Goal: Task Accomplishment & Management: Complete application form

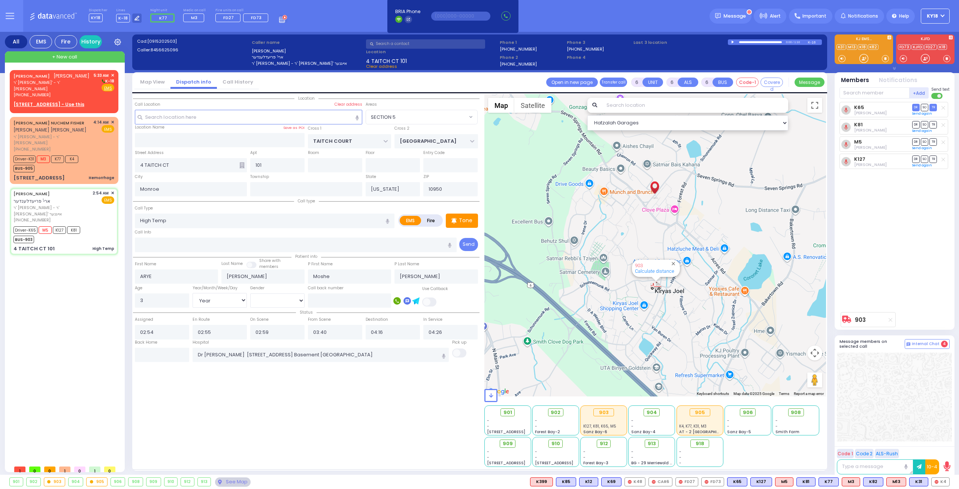
select select "SECTION 5"
select select "Year"
select select "[DEMOGRAPHIC_DATA]"
click at [69, 90] on div "[PERSON_NAME] ר' [PERSON_NAME]' - ר' [PERSON_NAME] [PHONE_NUMBER] 5:33 AM ✕ K-18" at bounding box center [63, 85] width 101 height 26
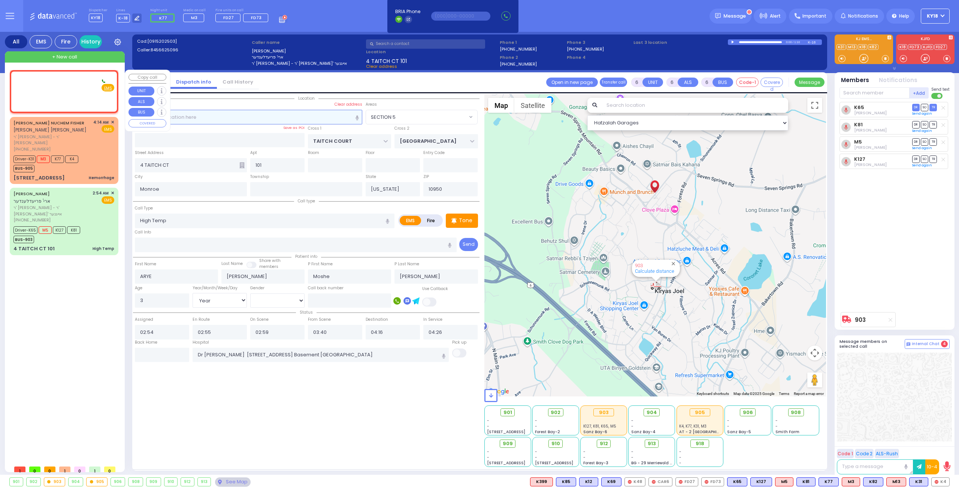
type input "2"
type input "1"
select select
radio input "true"
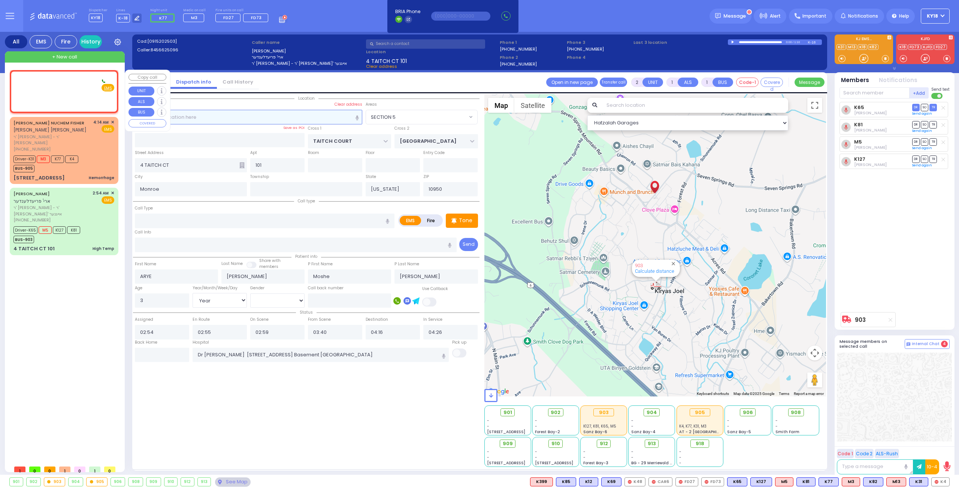
type input "[PERSON_NAME]"
select select
type input "05:33"
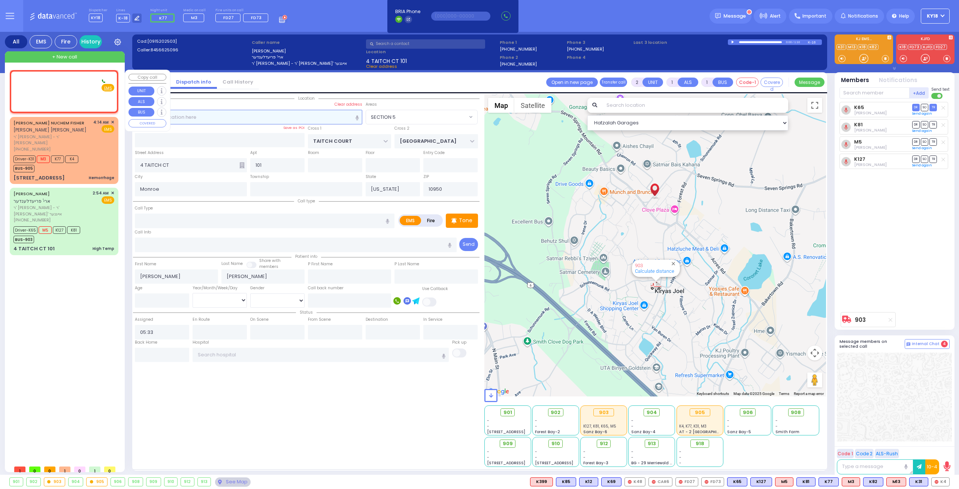
select select "Hatzalah Garages"
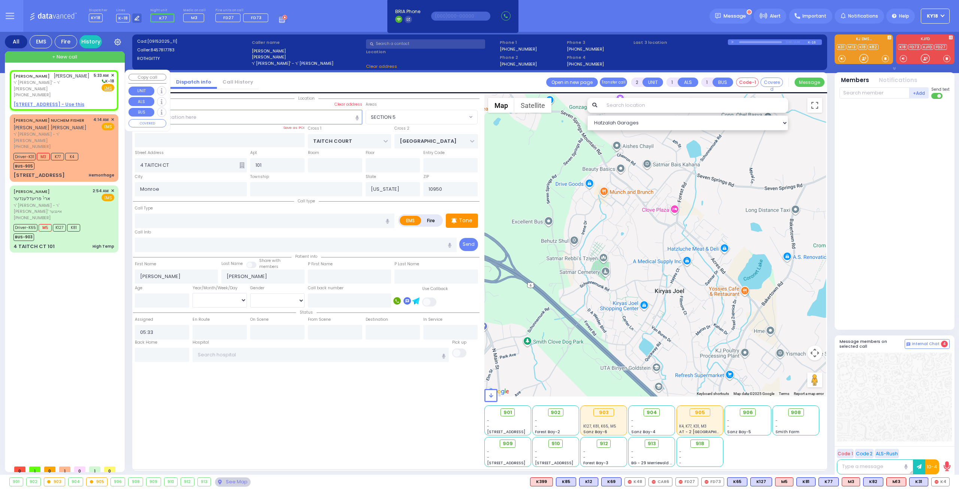
click at [77, 90] on div "[PERSON_NAME] ר' [PERSON_NAME]' - ר' [PERSON_NAME] [PHONE_NUMBER] 5:33 AM ✕ K-18" at bounding box center [63, 85] width 101 height 26
select select
radio input "true"
select select
select select "Hatzalah Garages"
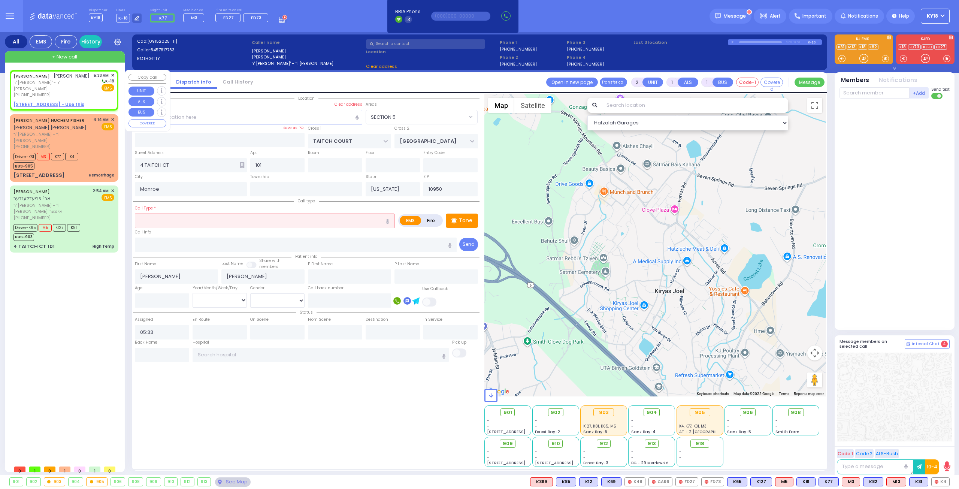
select select
radio input "true"
select select
click at [56, 101] on u "[STREET_ADDRESS] - Use this" at bounding box center [48, 104] width 71 height 6
select select "Hatzalah Garages"
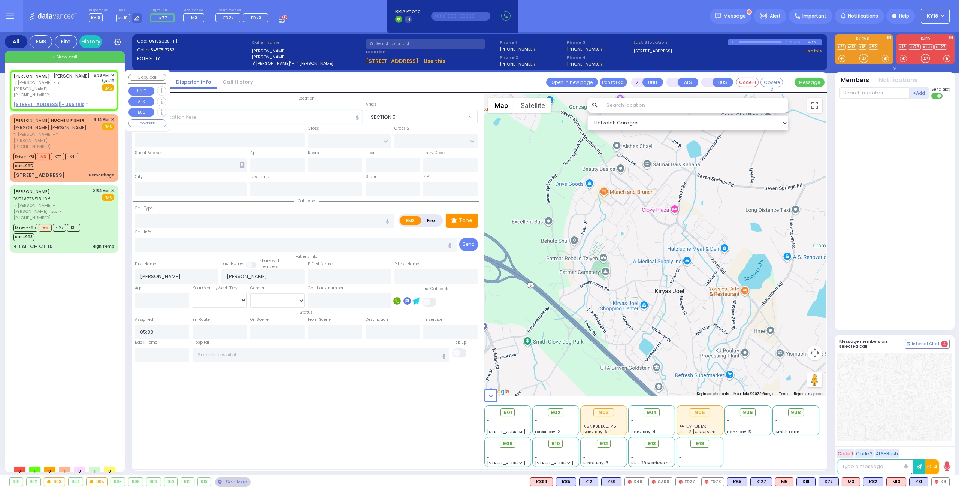
select select
radio input "true"
select select
select select "Hatzalah Garages"
click at [192, 219] on input "text" at bounding box center [265, 221] width 260 height 14
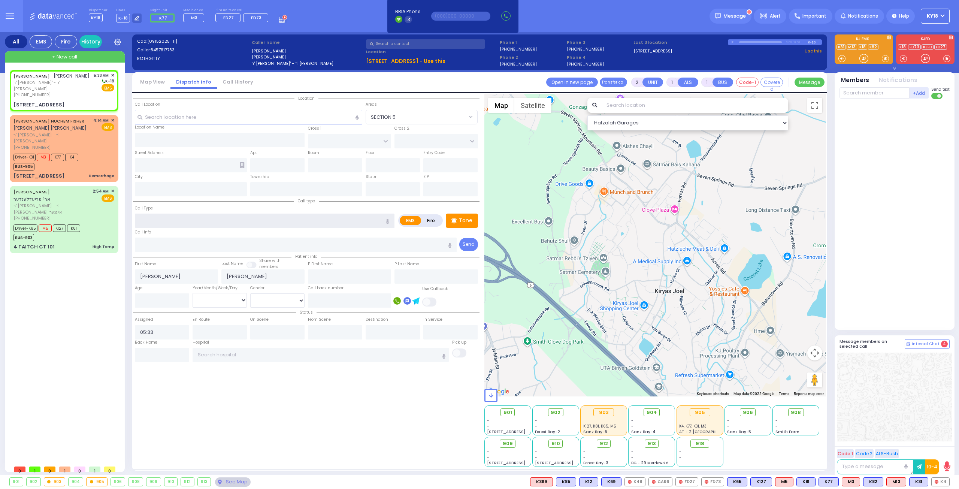
select select
radio input "true"
select select
type input "PEARSALL DR"
type input "[STREET_ADDRESS]"
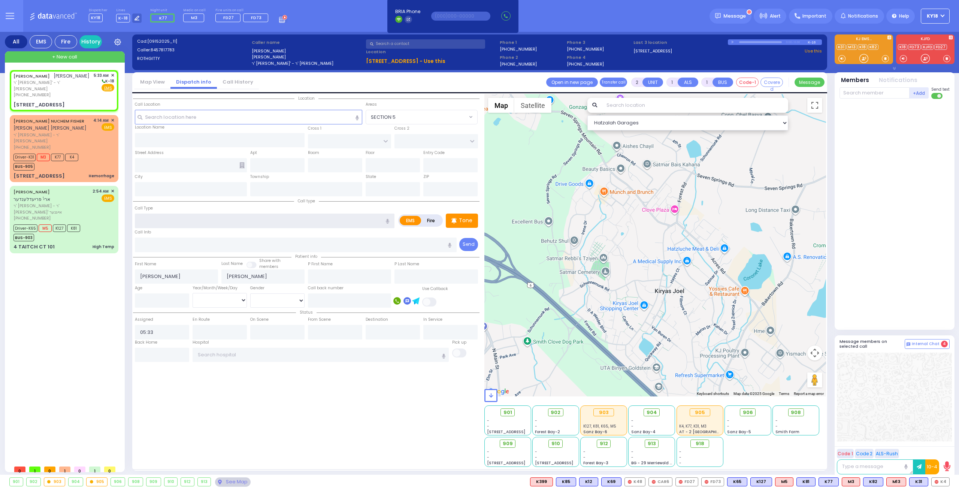
type input "Monroe"
type input "[US_STATE]"
type input "10950"
select select "Hatzalah Garages"
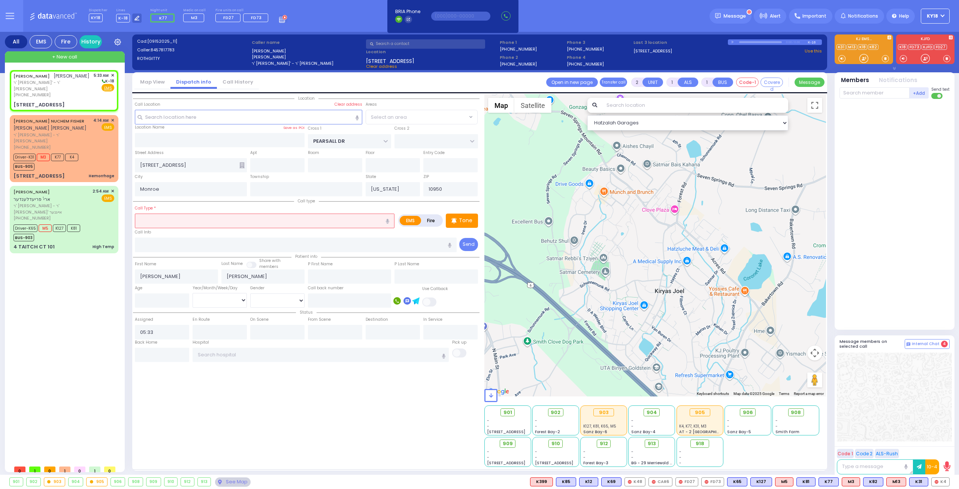
select select "HALF HOLLOW"
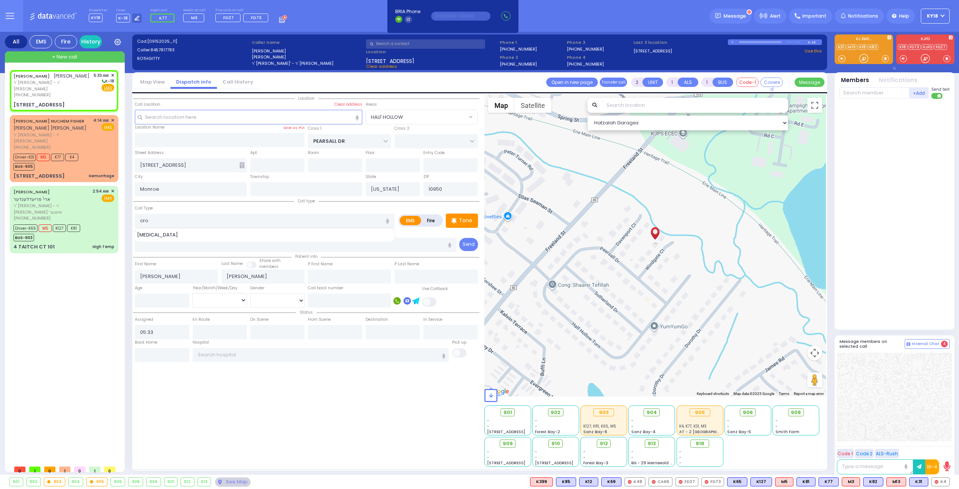
click at [166, 231] on div "[MEDICAL_DATA]" at bounding box center [265, 234] width 256 height 7
type input "[MEDICAL_DATA]"
type input "1"
drag, startPoint x: 152, startPoint y: 295, endPoint x: 148, endPoint y: 290, distance: 6.1
click at [153, 295] on input "number" at bounding box center [162, 300] width 54 height 14
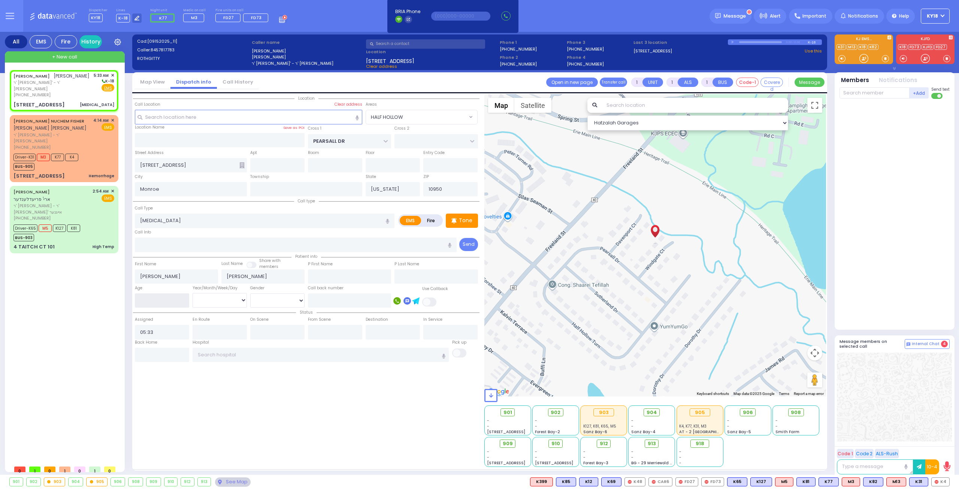
select select
radio input "true"
select select
select select "Hatzalah Garages"
type input "13"
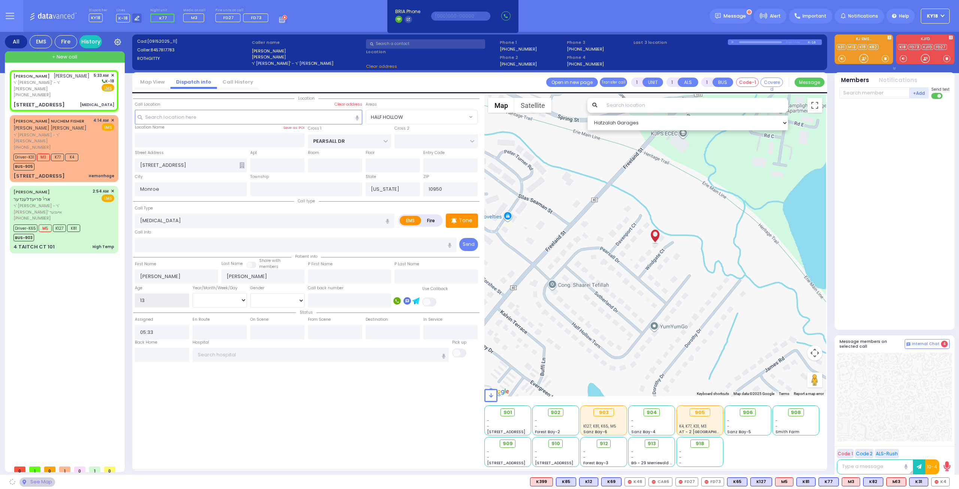
select select
radio input "true"
select select
select select "Hatzalah Garages"
select select "HALF HOLLOW"
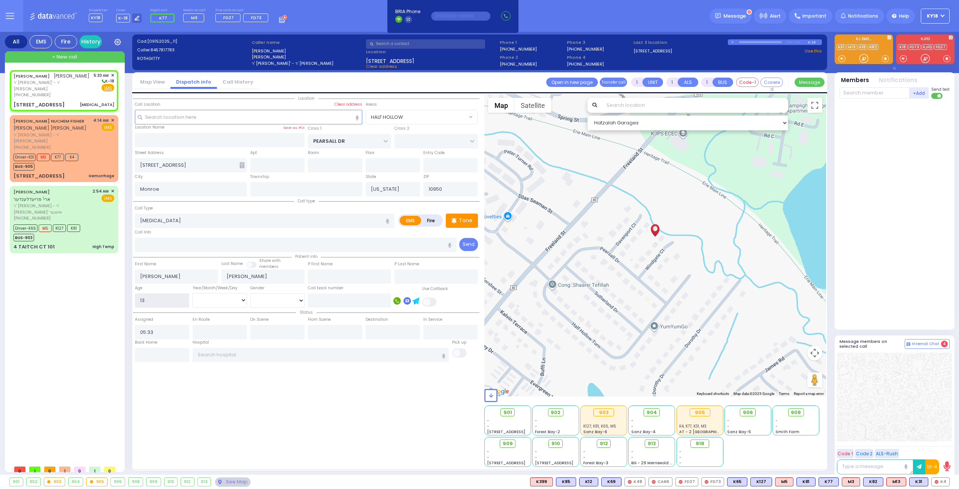
type input "13"
click at [231, 296] on select "Year Month Week Day" at bounding box center [220, 300] width 54 height 14
select select
radio input "true"
select select
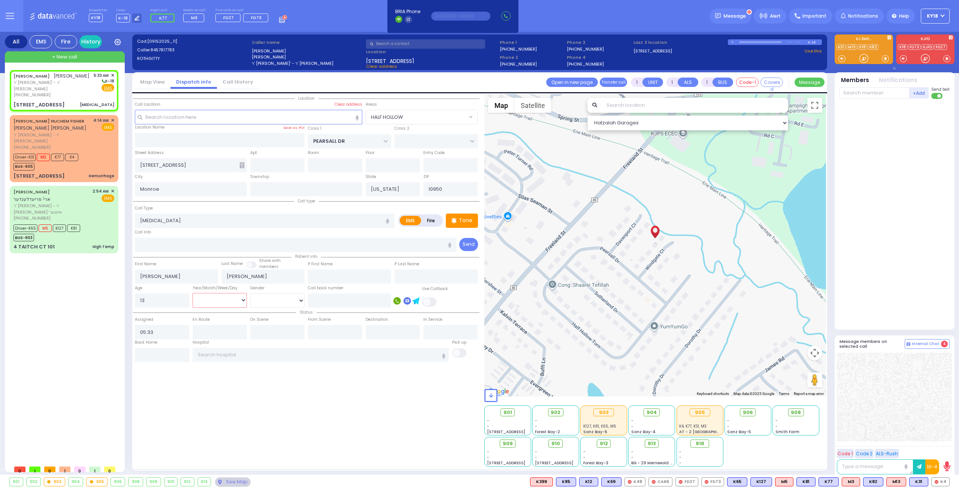
select select "Hatzalah Garages"
select select "HALF HOLLOW"
select select "Month"
click at [193, 293] on select "Year Month Week Day" at bounding box center [220, 300] width 54 height 14
select select
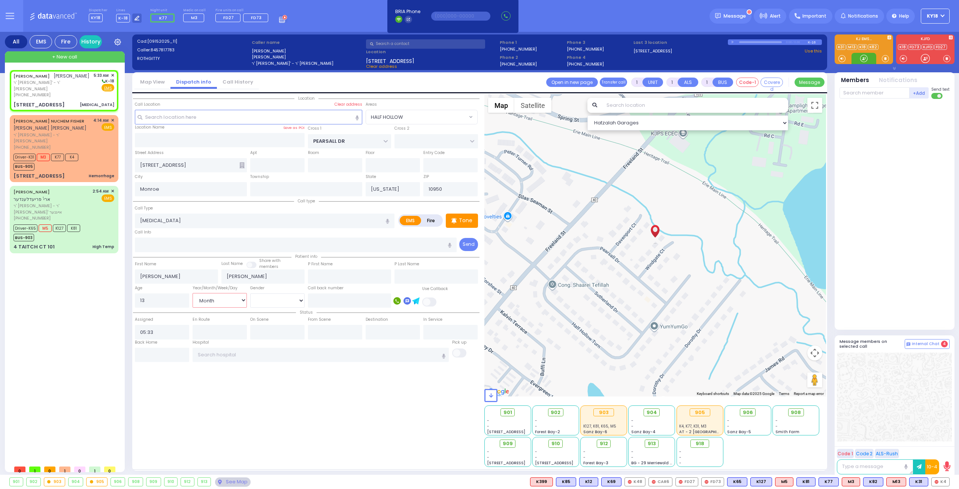
radio input "true"
select select "Month"
select select "Hatzalah Garages"
select select "HALF HOLLOW"
select select
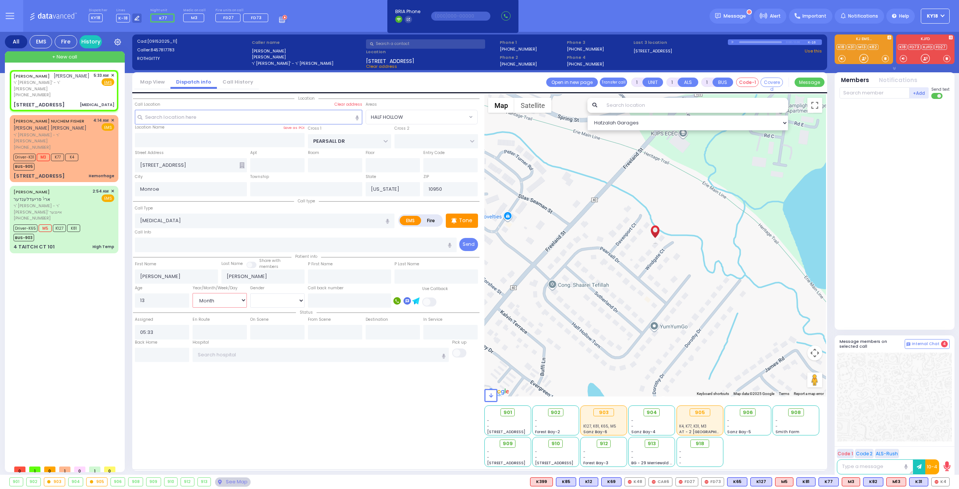
radio input "true"
select select "Month"
select select "Hatzalah Garages"
select select "HALF HOLLOW"
click at [102, 152] on div "Driver-K31 M3 K77 K4 BUS-905" at bounding box center [63, 161] width 101 height 19
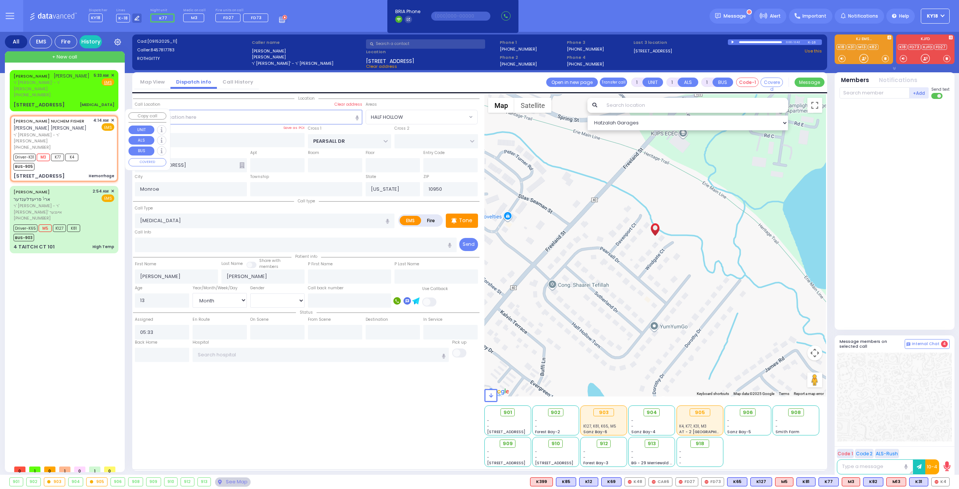
type input "6"
select select
type input "Hemorrhage"
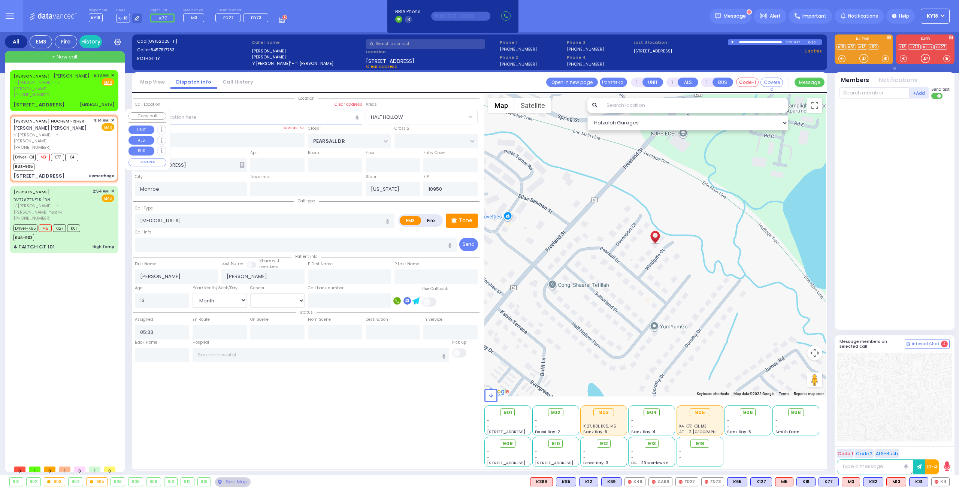
radio input "true"
type input "[PERSON_NAME] NUCHEM"
type input "FISHER"
type input "[PERSON_NAME]"
type input "Fisher"
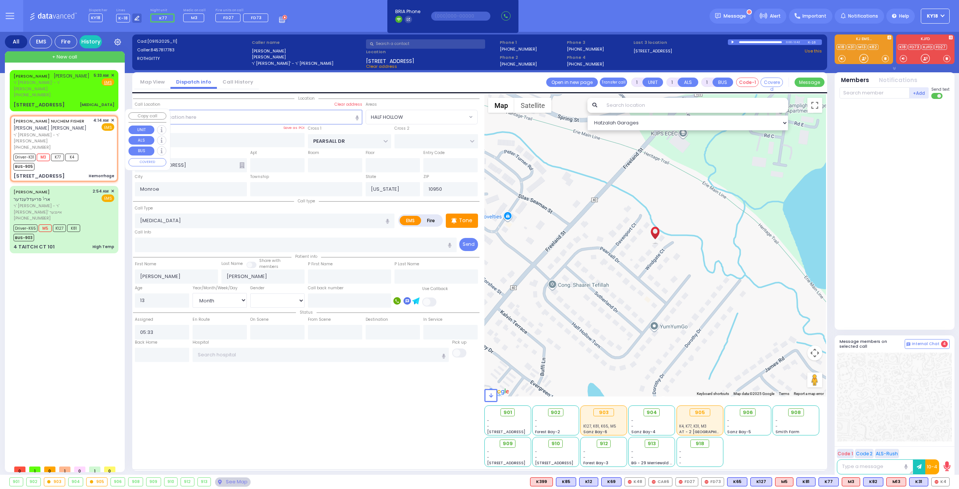
type input "51"
select select "Year"
select select "[DEMOGRAPHIC_DATA]"
type input "04:14"
type input "04:16"
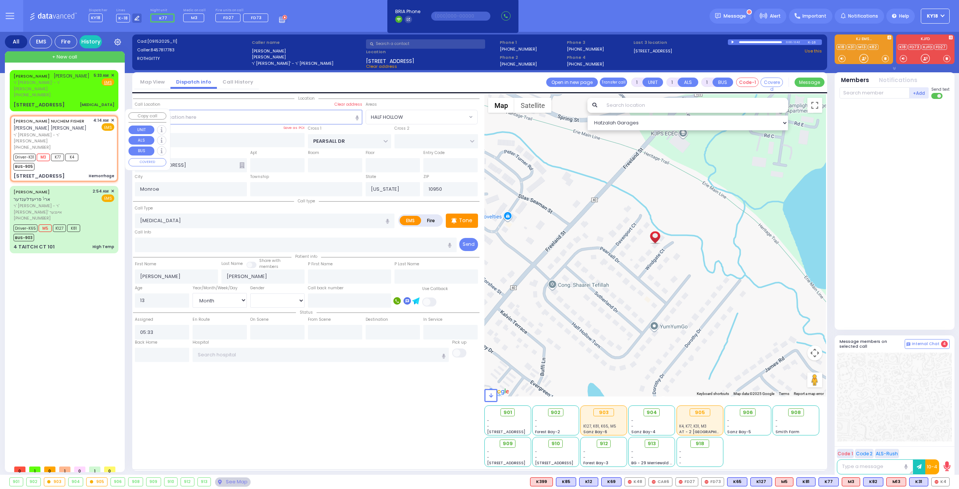
type input "04:21"
type input "04:36"
type input "05:12"
type input "05:31"
type input "[GEOGRAPHIC_DATA] [STREET_ADDRESS]"
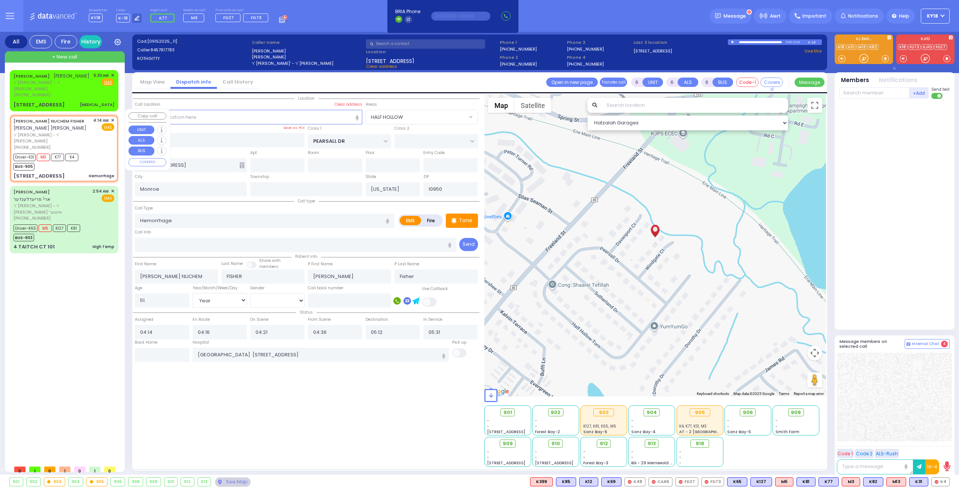
select select "Hatzalah Garages"
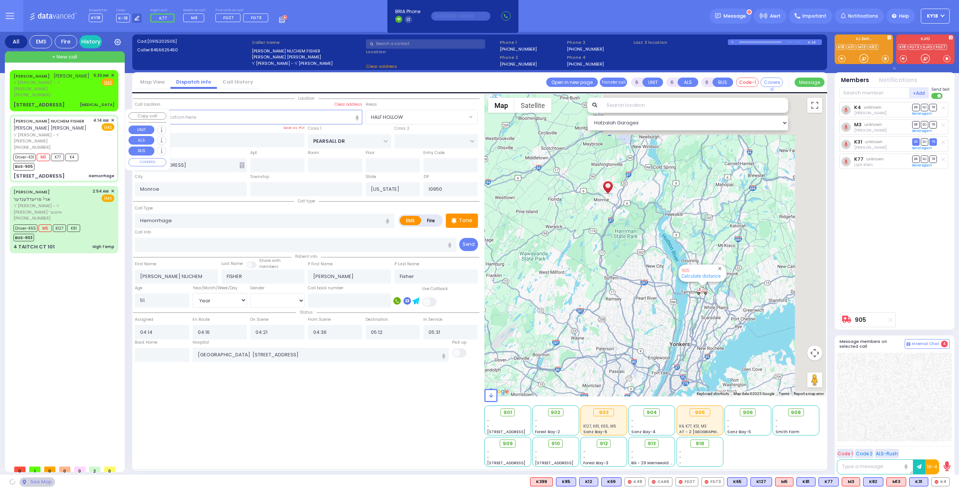
select select
type input "SATMAR DR"
type input "LEMBERG COURT"
type input "143 ACRES RD"
type input "202"
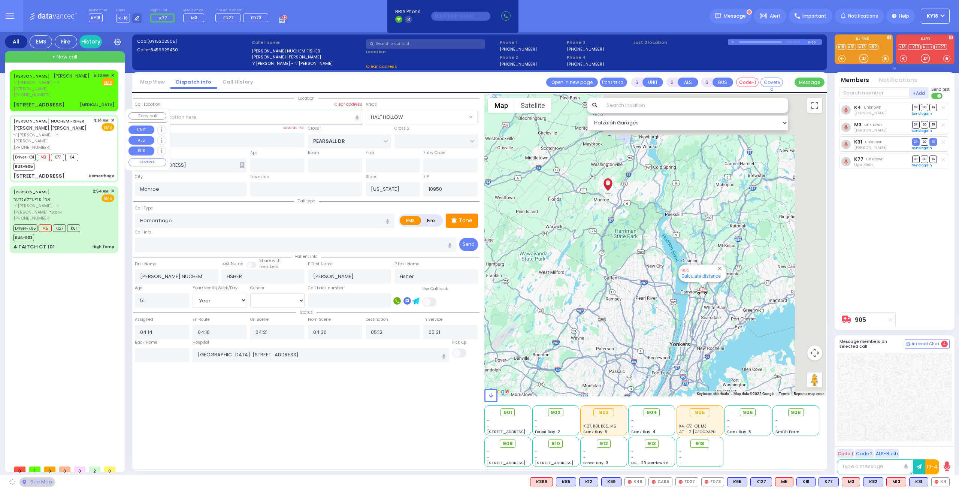
radio input "true"
select select "Year"
select select "[DEMOGRAPHIC_DATA]"
select select "Hatzalah Garages"
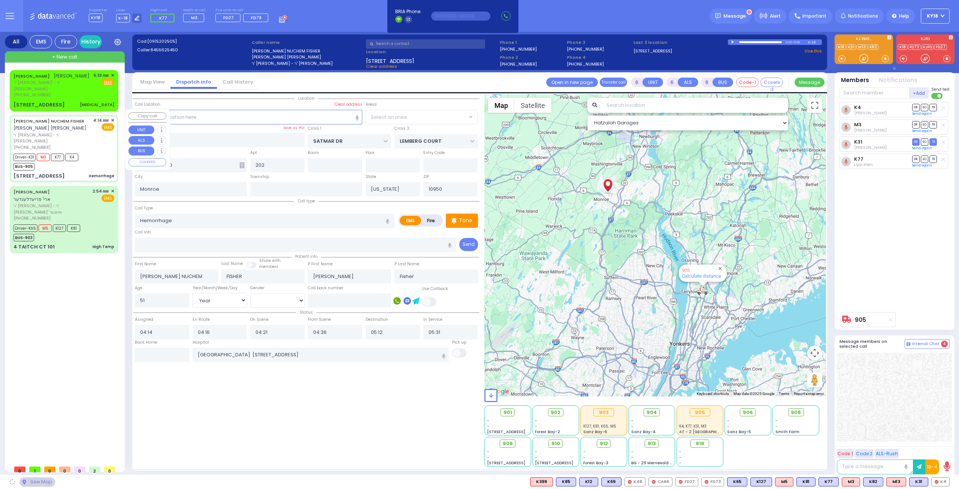
select select "SECTION 3"
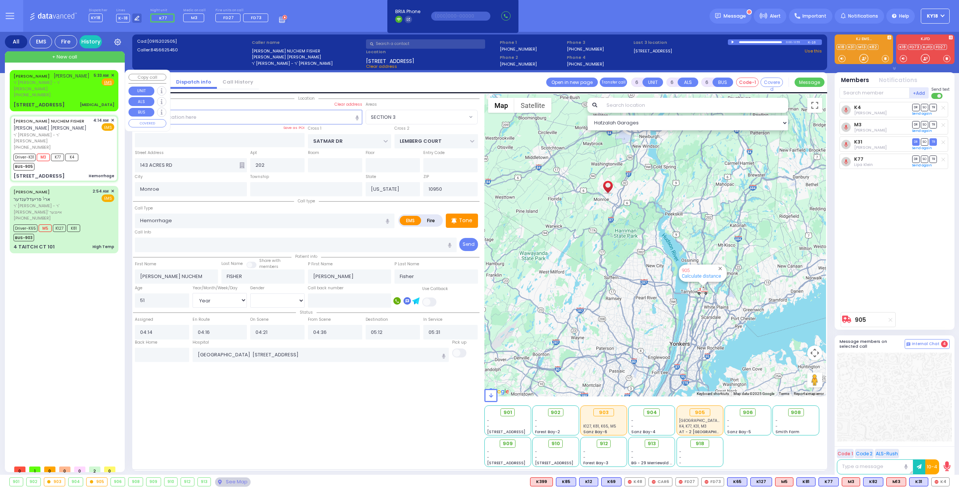
click at [79, 84] on div "[PERSON_NAME] ר' [PERSON_NAME]' - ר' [PERSON_NAME] [PHONE_NUMBER] 5:33 AM ✕ Fir…" at bounding box center [63, 85] width 101 height 26
type input "1"
select select
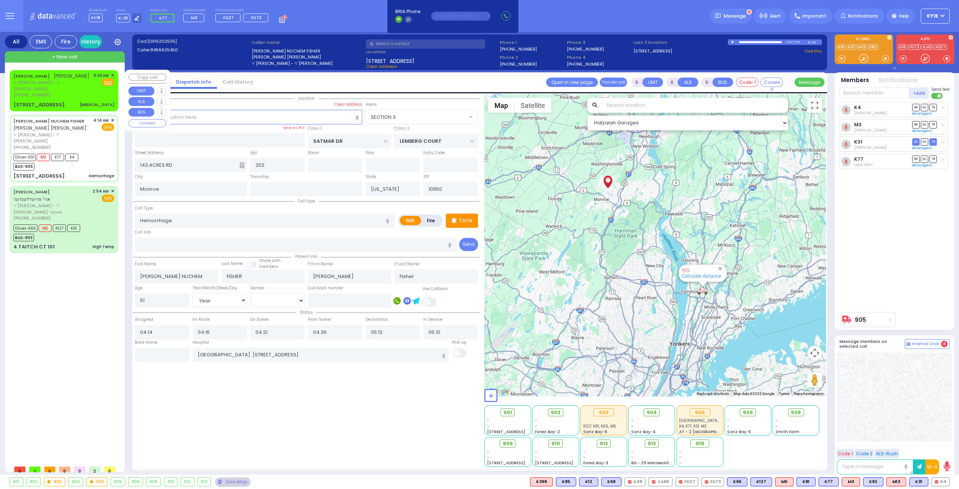
type input "[MEDICAL_DATA]"
radio input "true"
type input "[PERSON_NAME]"
type input "13"
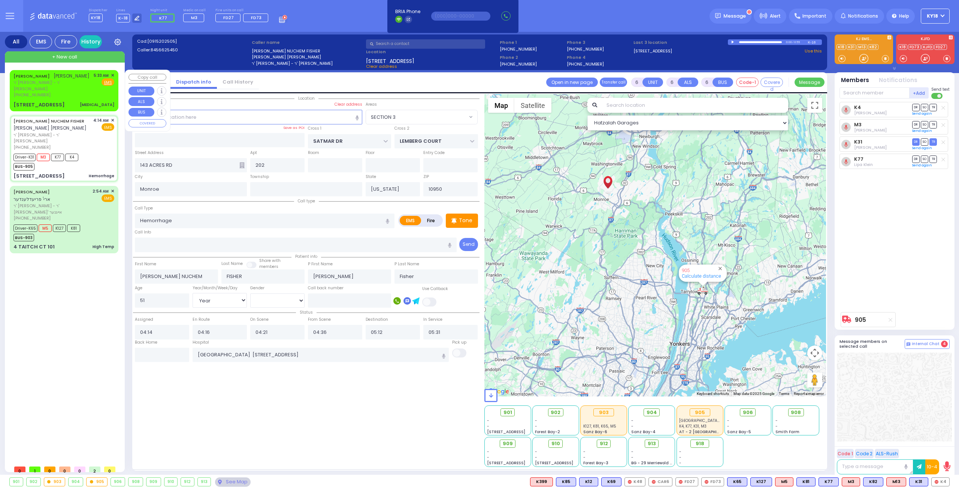
select select "Month"
select select
type input "05:33"
select select "Hatzalah Garages"
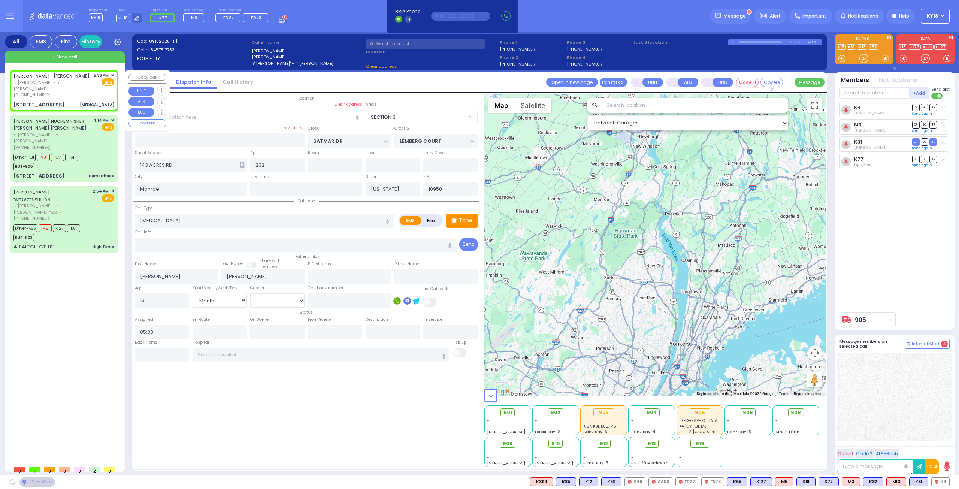
type input "PEARSALL DR"
type input "[STREET_ADDRESS]"
select select "HALF HOLLOW"
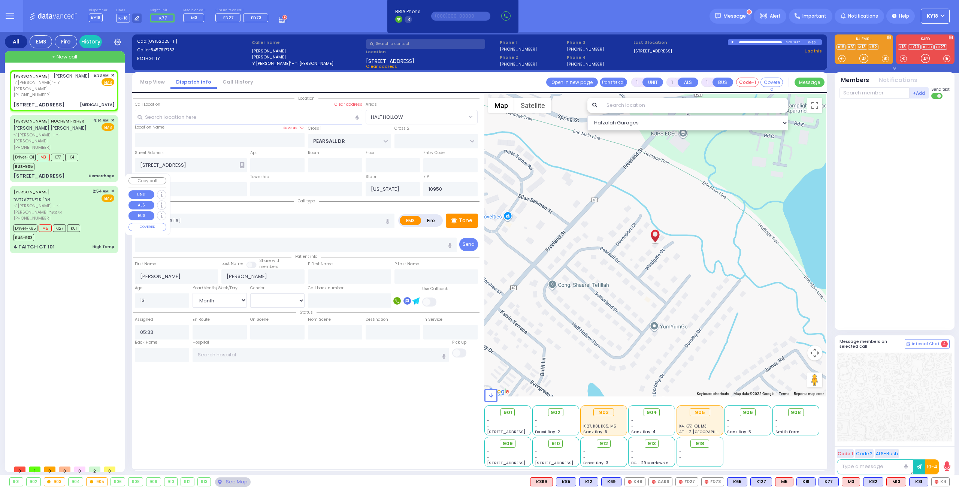
click at [82, 243] on div "4 TAITCH CT 101 High Temp" at bounding box center [63, 246] width 101 height 7
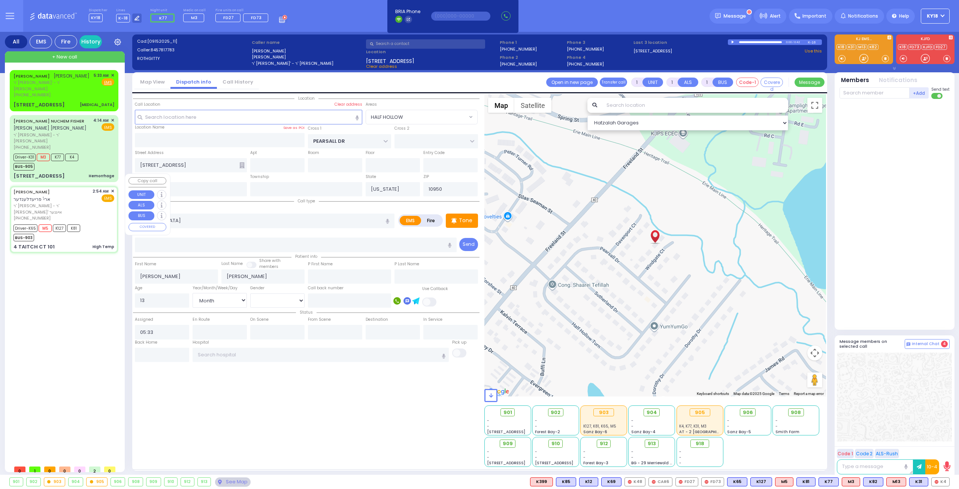
type input "6"
select select
type input "High Temp"
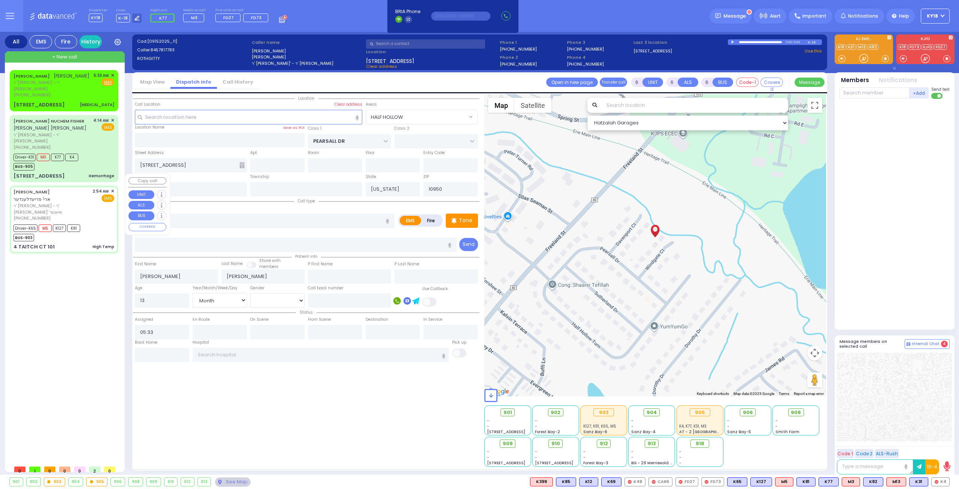
radio input "true"
type input "ARYE"
type input "[PERSON_NAME]"
type input "Moshe"
type input "[PERSON_NAME]"
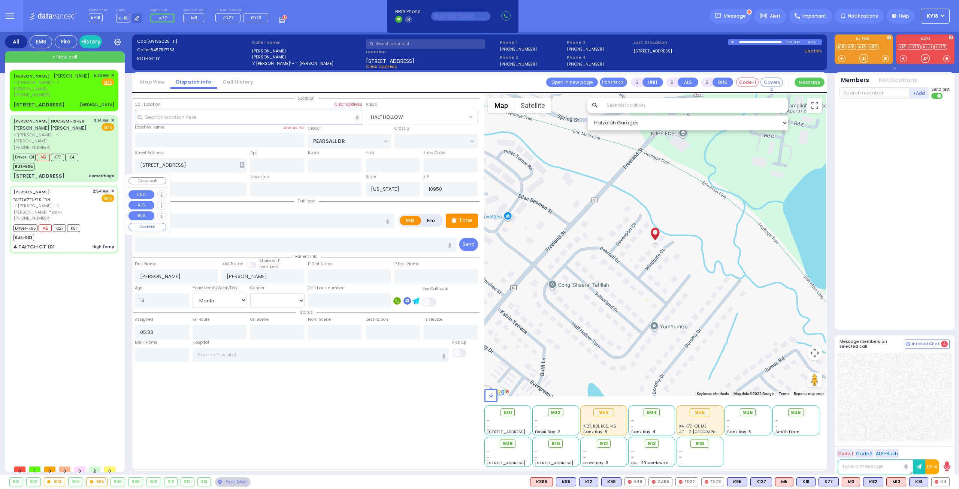
type input "3"
select select "Year"
select select "[DEMOGRAPHIC_DATA]"
type input "02:54"
type input "02:55"
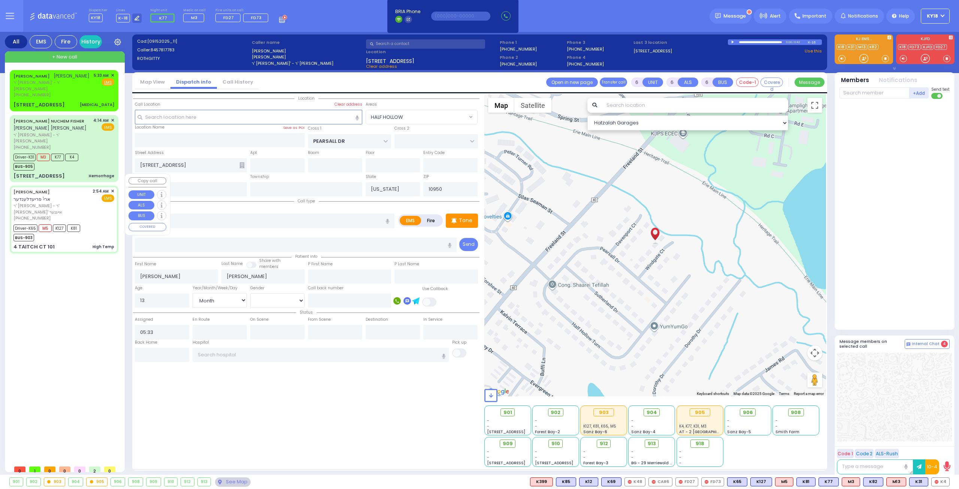
type input "02:59"
type input "03:40"
type input "04:16"
type input "04:26"
type input "Dr [PERSON_NAME] [STREET_ADDRESS] Basement [GEOGRAPHIC_DATA]"
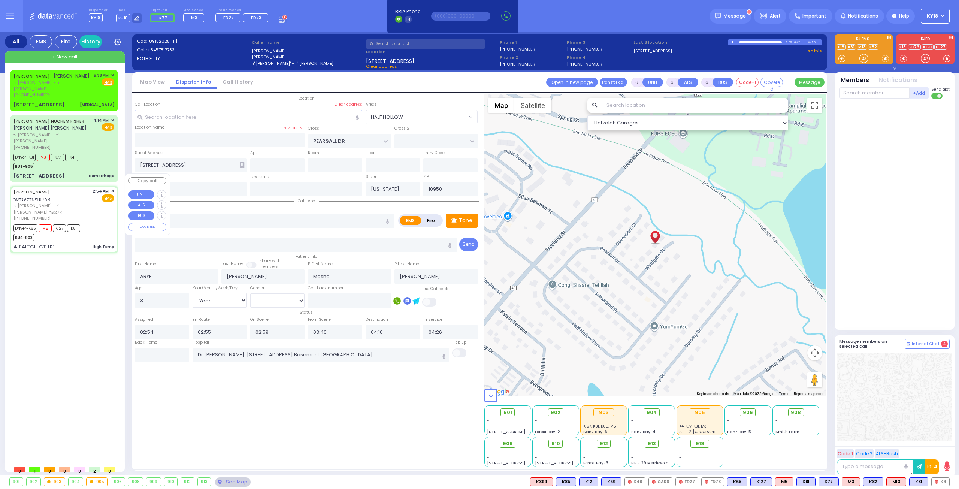
type input "TAITCH COURT"
type input "[GEOGRAPHIC_DATA]"
type input "4 TAITCH CT"
type input "101"
select select "Hatzalah Garages"
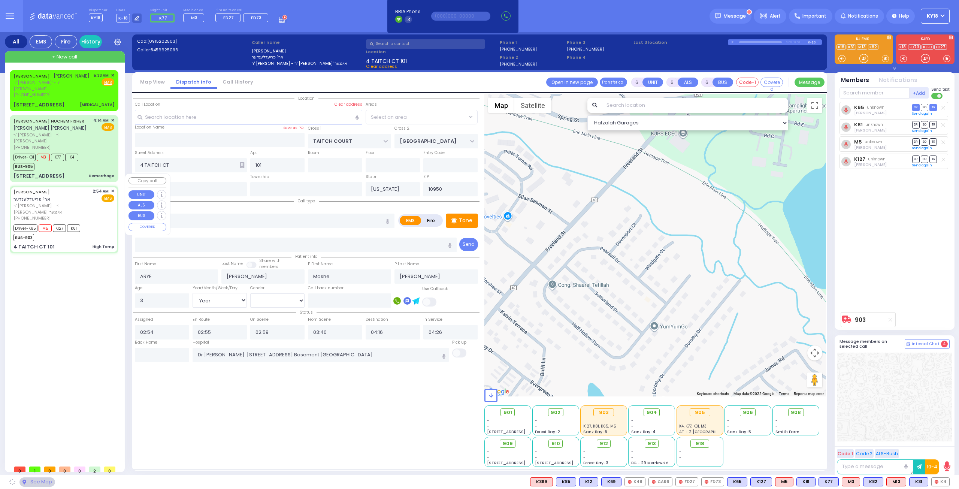
select select "SECTION 5"
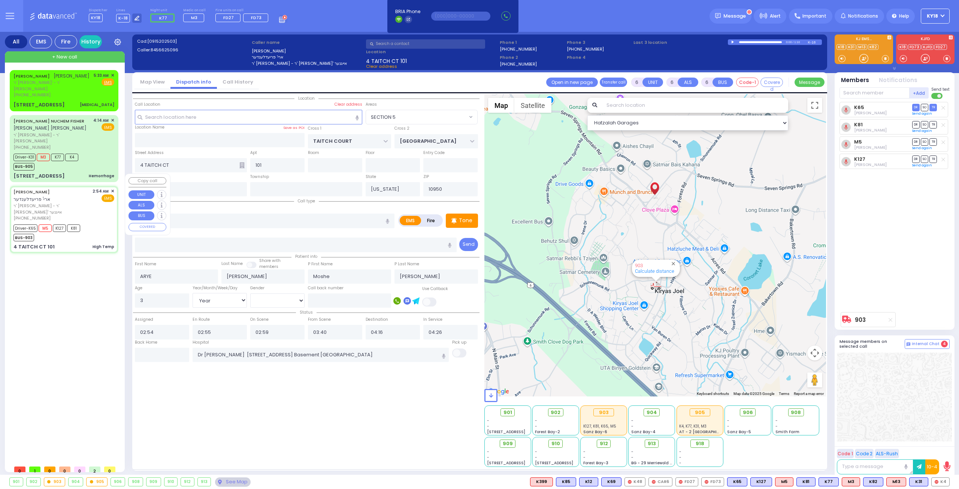
click at [79, 223] on div "Driver-K65 M5 K127 K81 BUS-903" at bounding box center [47, 232] width 69 height 19
select select
radio input "true"
select select "Year"
select select "[DEMOGRAPHIC_DATA]"
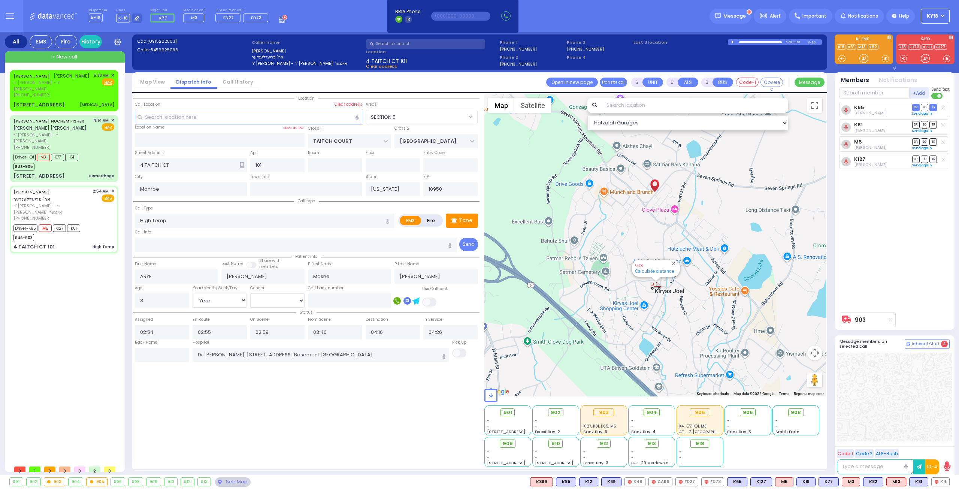
select select "Hatzalah Garages"
select select "SECTION 5"
click at [161, 354] on input "text" at bounding box center [162, 355] width 54 height 14
type input "05:34"
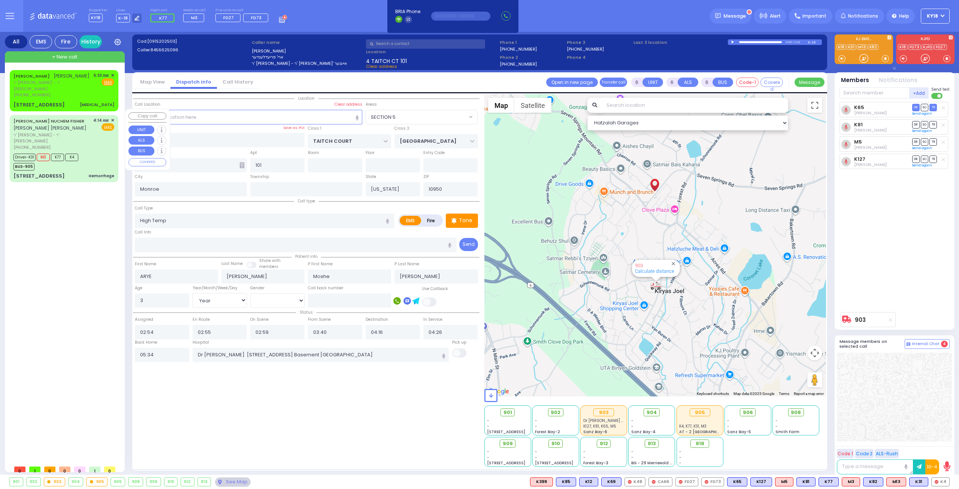
click at [101, 155] on div "Driver-K31 M3 K77 K4 BUS-905" at bounding box center [63, 161] width 101 height 19
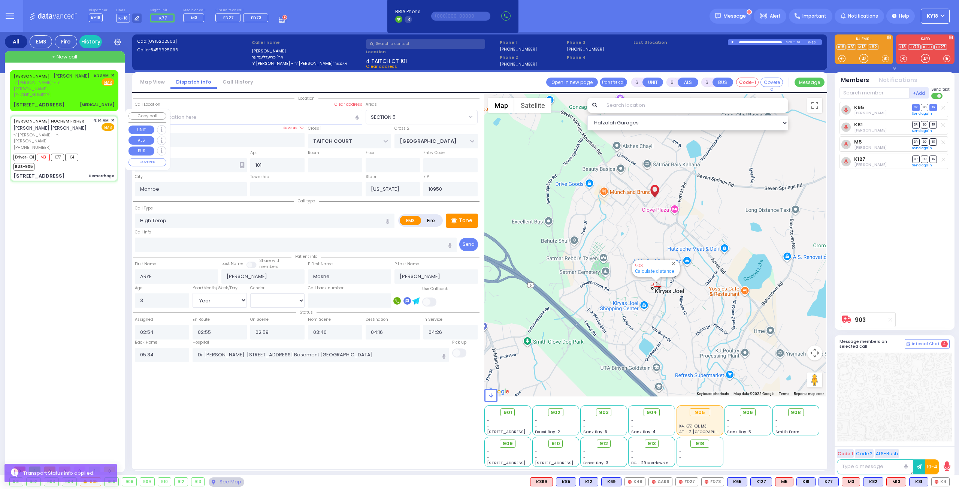
select select
type input "Hemorrhage"
radio input "true"
type input "[PERSON_NAME] NUCHEM"
type input "FISHER"
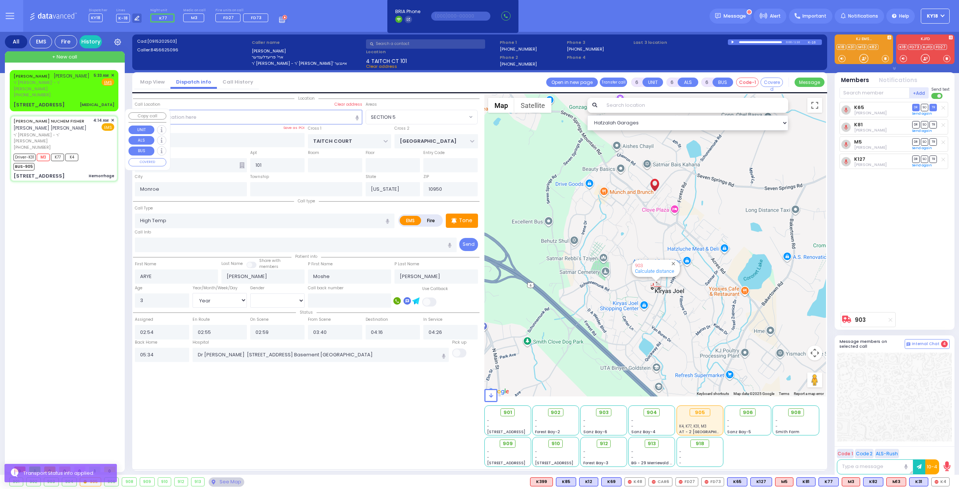
type input "[PERSON_NAME]"
type input "Fisher"
type input "51"
select select "Year"
select select "[DEMOGRAPHIC_DATA]"
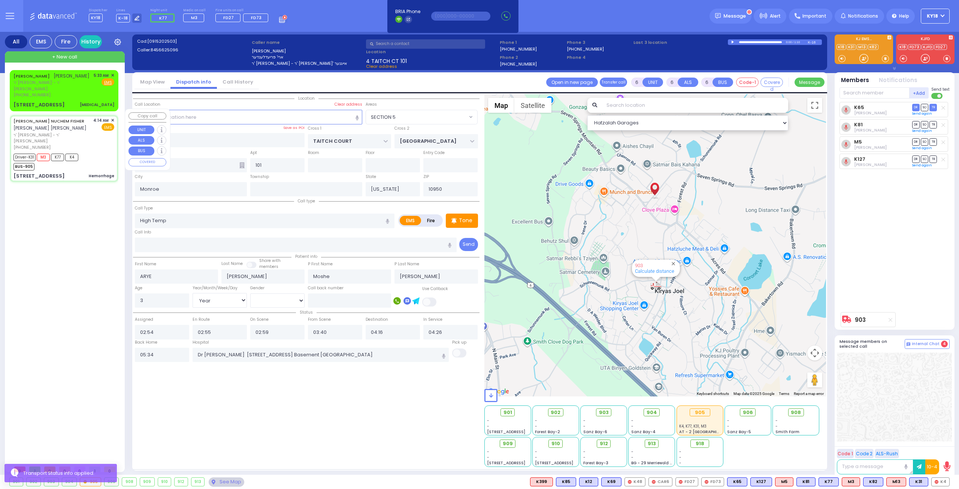
type input "04:14"
type input "04:16"
type input "04:21"
type input "04:36"
type input "05:12"
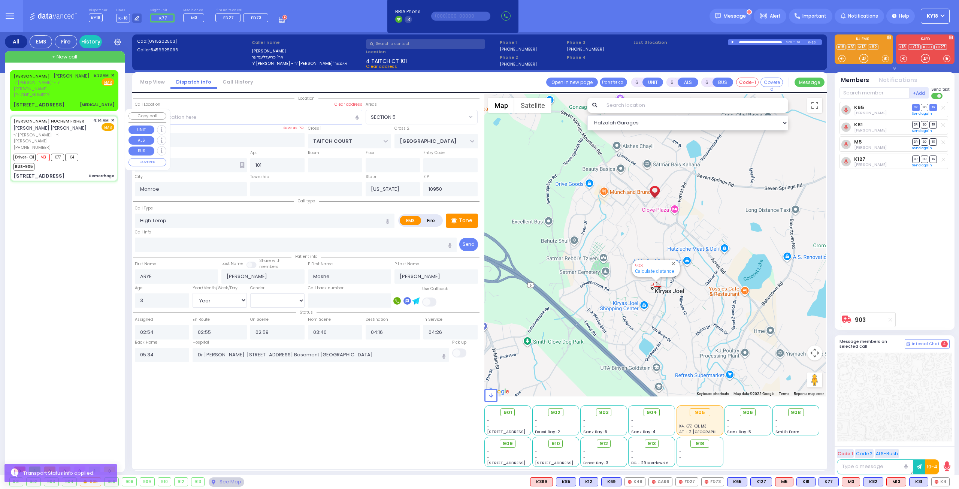
type input "05:31"
type input "[GEOGRAPHIC_DATA] [STREET_ADDRESS]"
select select "Hatzalah Garages"
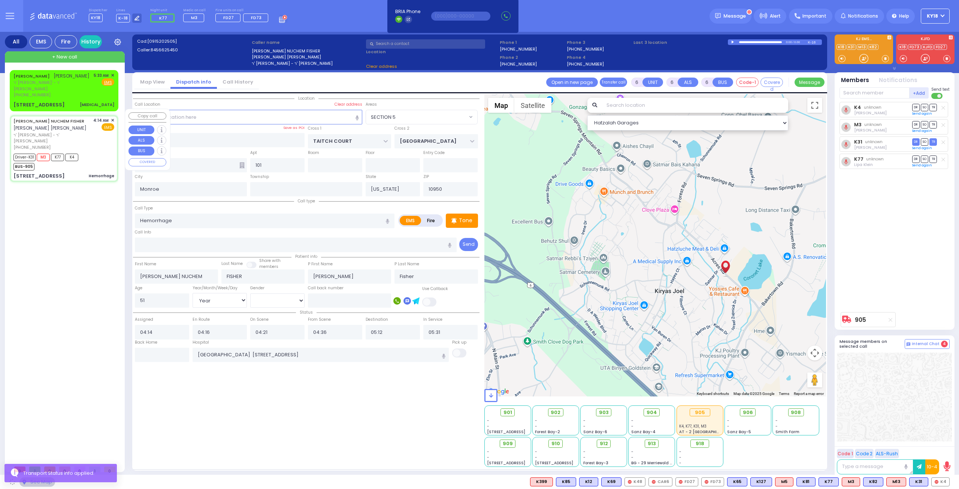
type input "SATMAR DR"
type input "LEMBERG COURT"
type input "143 ACRES RD"
type input "202"
select select "SECTION 3"
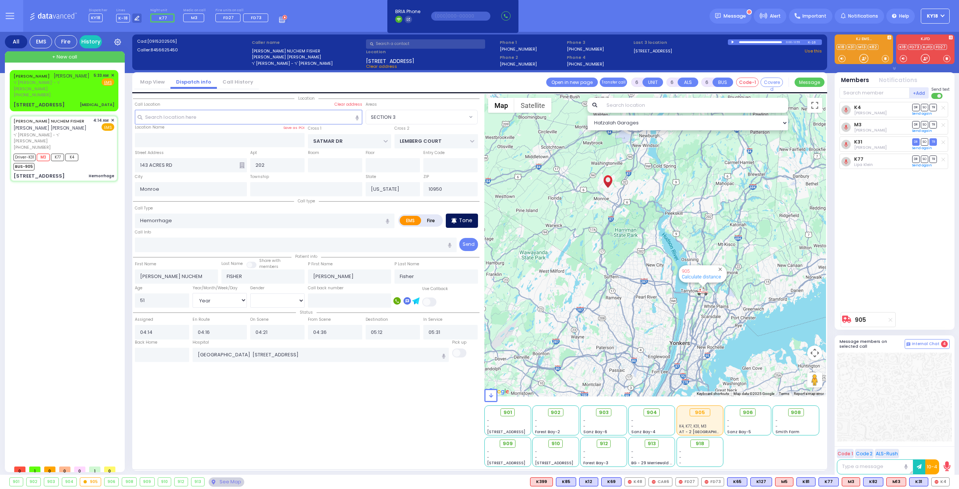
click at [463, 222] on p "Tone" at bounding box center [465, 221] width 13 height 8
click at [70, 94] on div "[PERSON_NAME] ר' [PERSON_NAME]' - ר' [PERSON_NAME] [PHONE_NUMBER] 5:33 AM ✕ Fir…" at bounding box center [64, 90] width 106 height 39
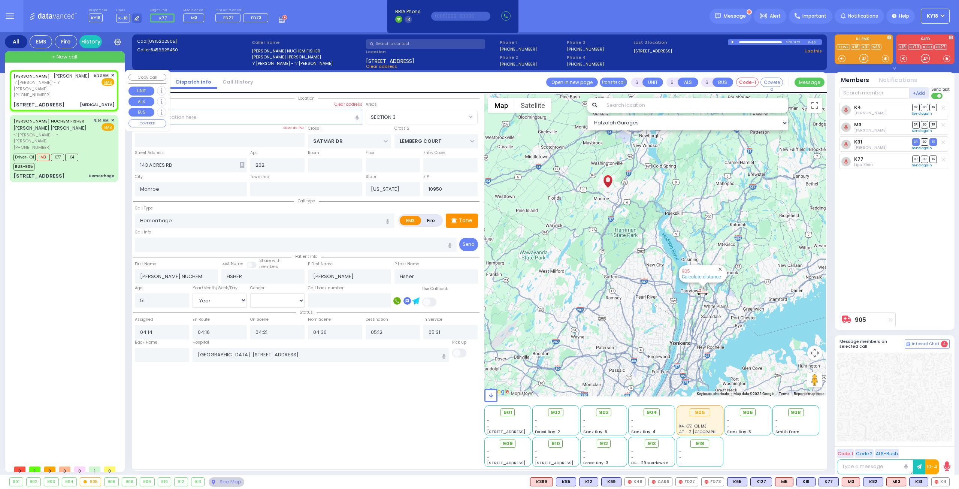
type input "1"
select select
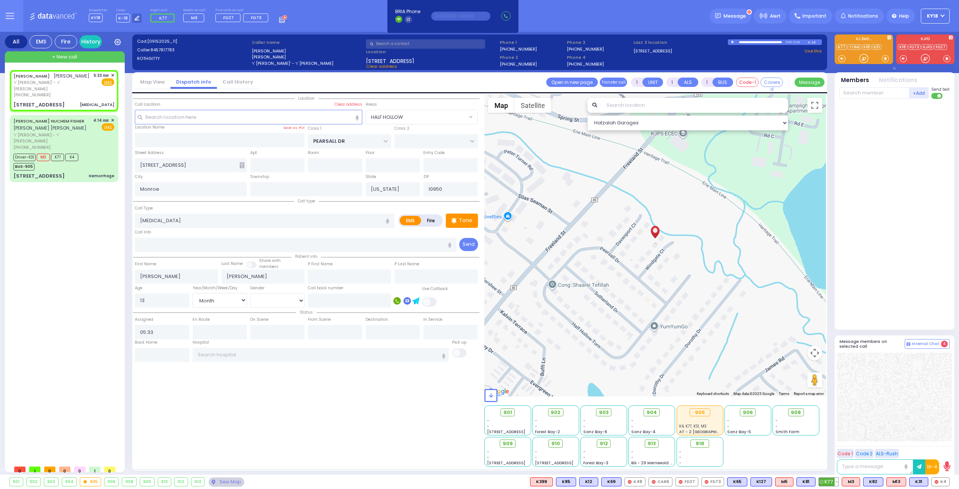
click at [833, 481] on span "K77" at bounding box center [828, 482] width 19 height 8
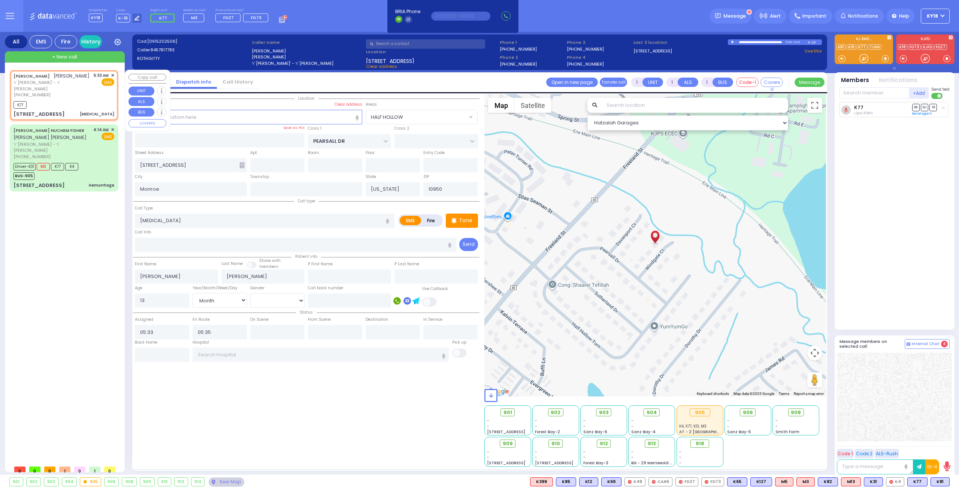
click at [56, 99] on div "K77" at bounding box center [63, 103] width 101 height 9
click at [939, 480] on span "K81" at bounding box center [940, 482] width 18 height 8
click at [64, 99] on div "K77 K81" at bounding box center [63, 103] width 101 height 9
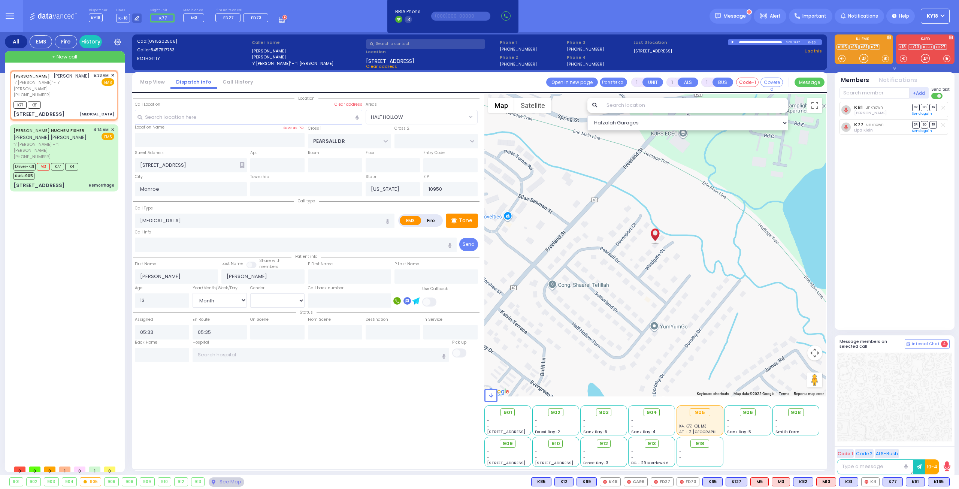
drag, startPoint x: 936, startPoint y: 479, endPoint x: 939, endPoint y: 475, distance: 4.5
click at [0, 0] on span "K165" at bounding box center [0, 0] width 0 height 0
click at [86, 161] on div "Driver-K31 M3 K77 K4 BUS-905" at bounding box center [63, 170] width 101 height 19
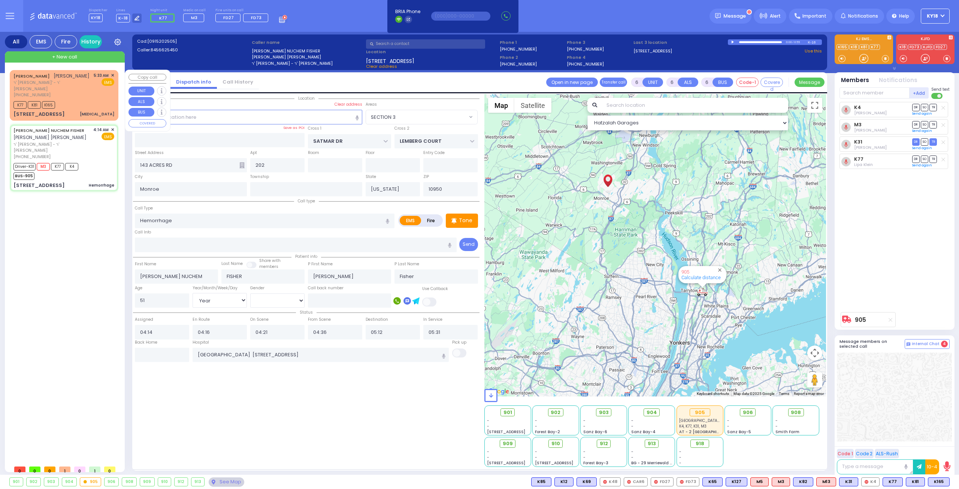
click at [87, 99] on div "K77 K81 K165" at bounding box center [63, 103] width 101 height 9
